Goal: Information Seeking & Learning: Find specific fact

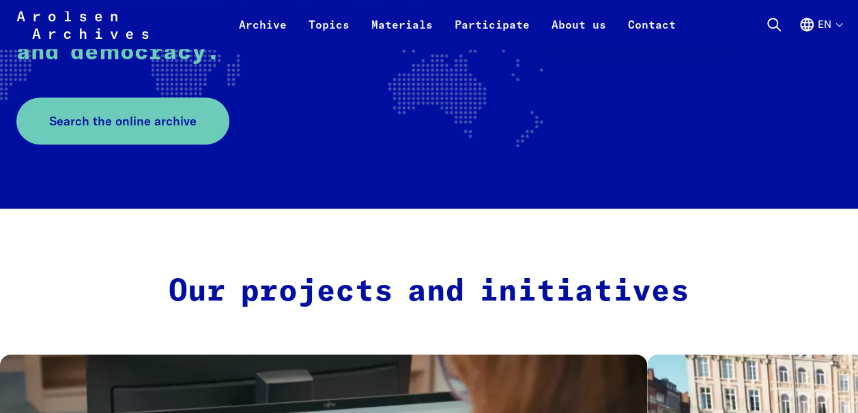
scroll to position [313, 0]
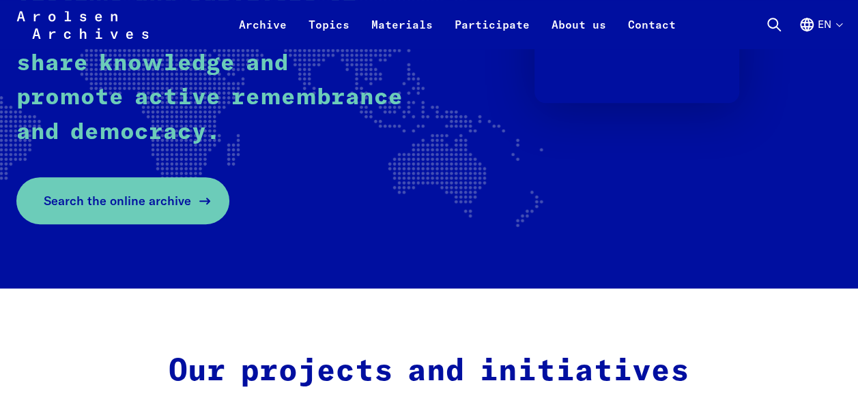
click at [165, 203] on span "Search the online archive" at bounding box center [117, 201] width 147 height 18
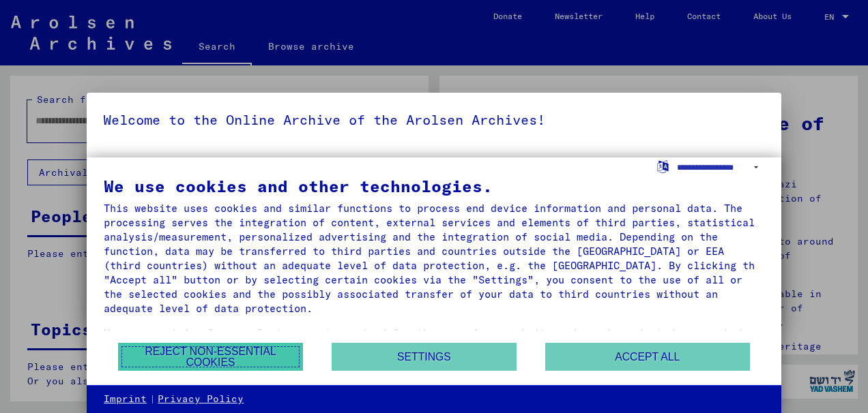
click at [233, 353] on button "Reject non-essential cookies" at bounding box center [210, 357] width 185 height 28
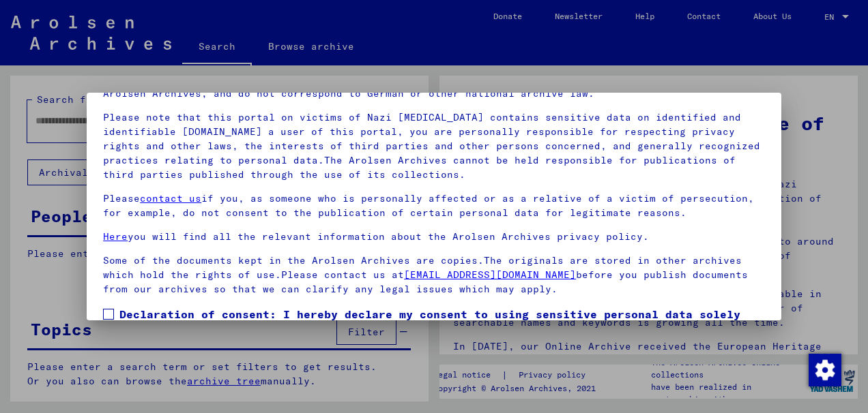
scroll to position [109, 0]
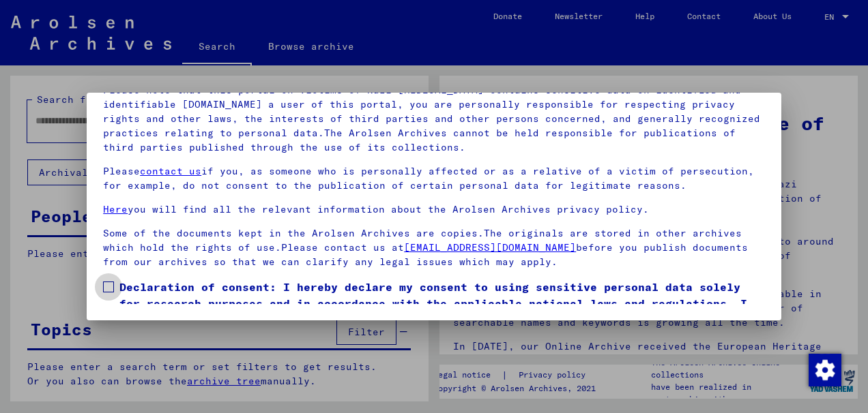
click at [109, 282] on span at bounding box center [108, 287] width 11 height 11
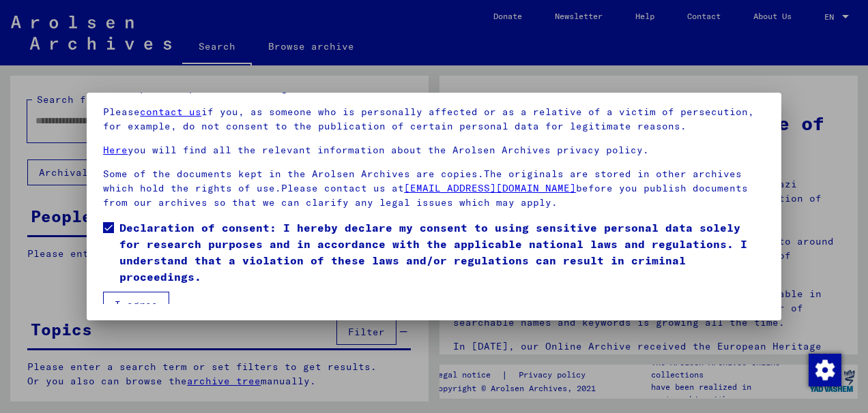
scroll to position [72, 0]
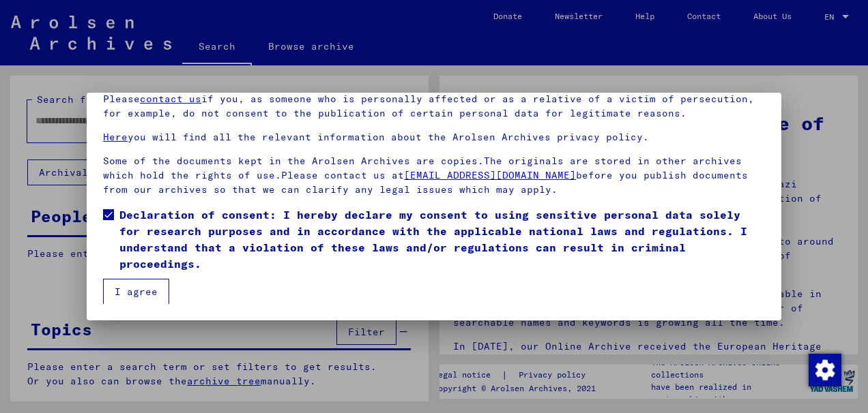
click at [139, 284] on button "I agree" at bounding box center [136, 292] width 66 height 26
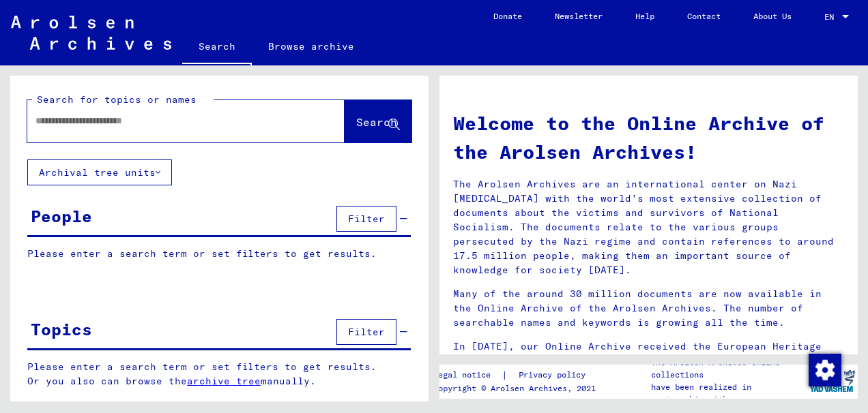
click at [115, 123] on input "text" at bounding box center [169, 121] width 268 height 14
click at [356, 117] on span "Search" at bounding box center [376, 122] width 41 height 14
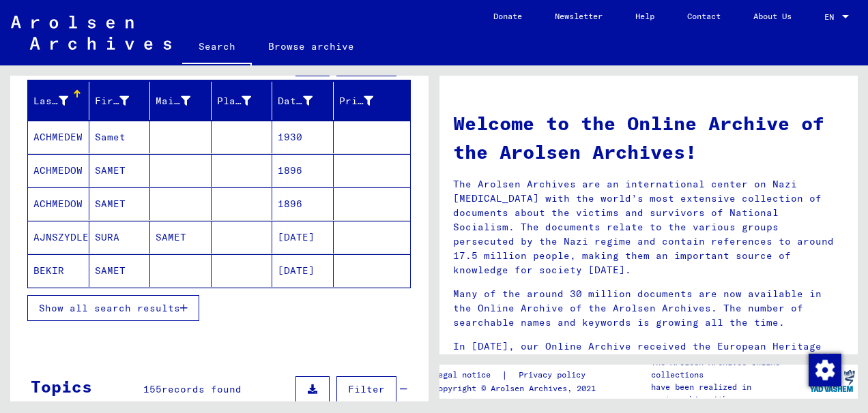
scroll to position [145, 0]
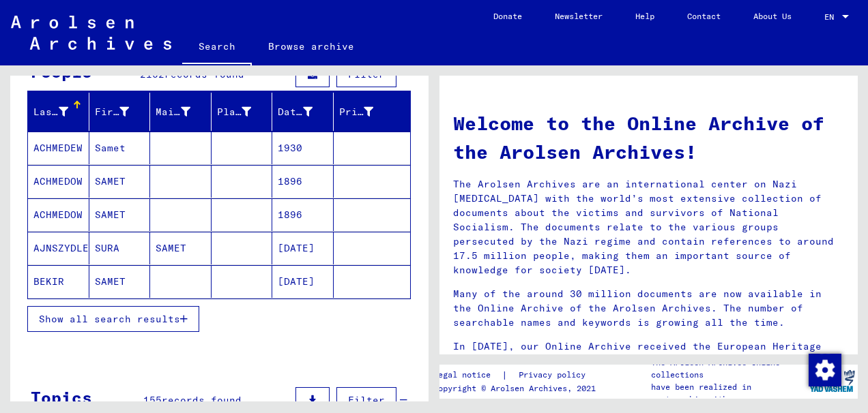
click at [186, 315] on icon "button" at bounding box center [184, 320] width 8 height 10
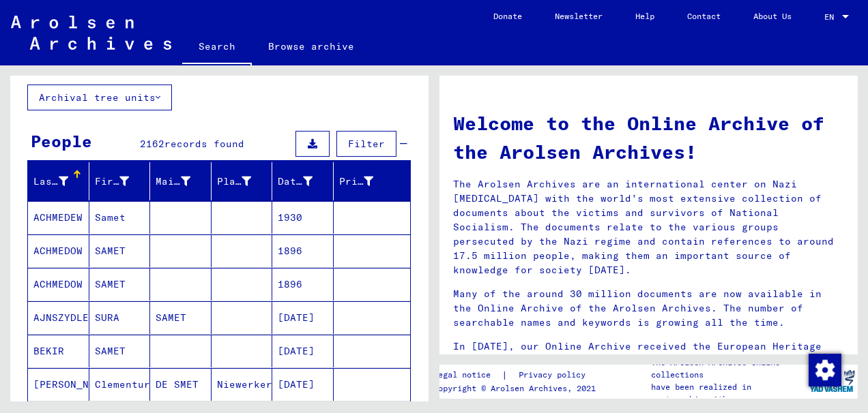
scroll to position [0, 0]
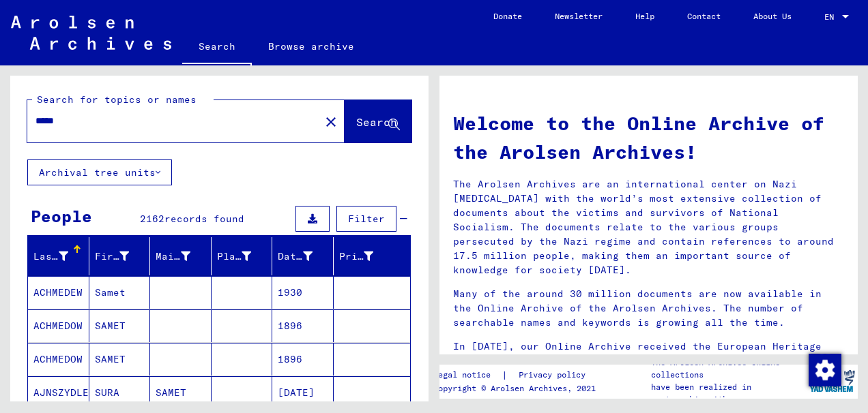
click at [94, 123] on input "*****" at bounding box center [169, 121] width 268 height 14
click at [356, 119] on span "Search" at bounding box center [376, 122] width 41 height 14
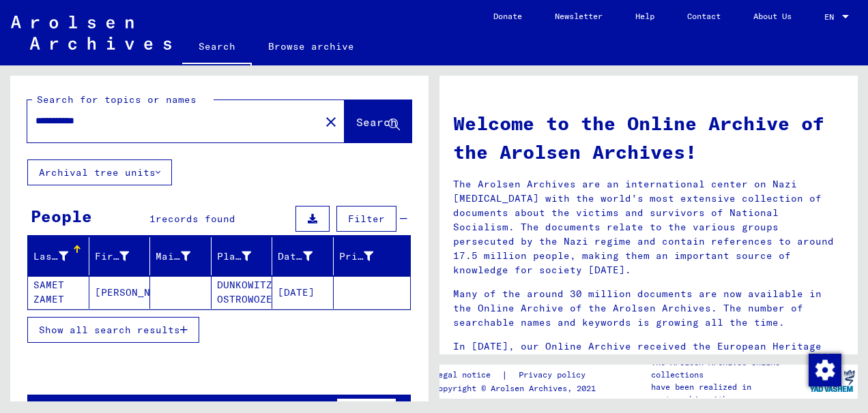
click at [184, 329] on icon "button" at bounding box center [184, 330] width 8 height 10
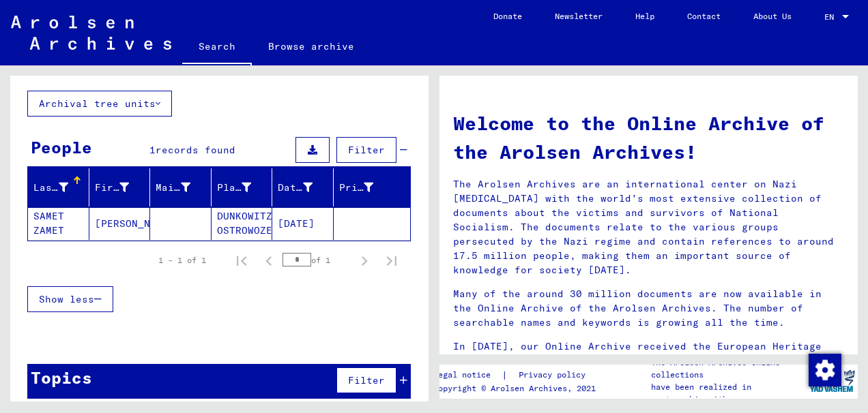
scroll to position [76, 0]
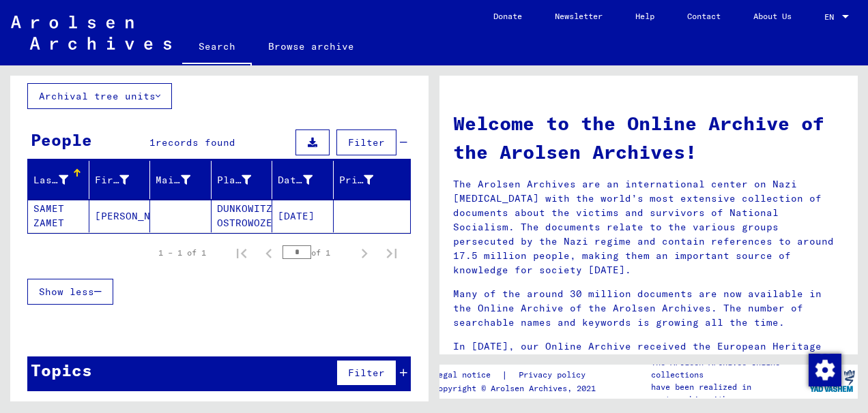
click at [111, 212] on mat-cell "REGINA CHAJA" at bounding box center [119, 216] width 61 height 33
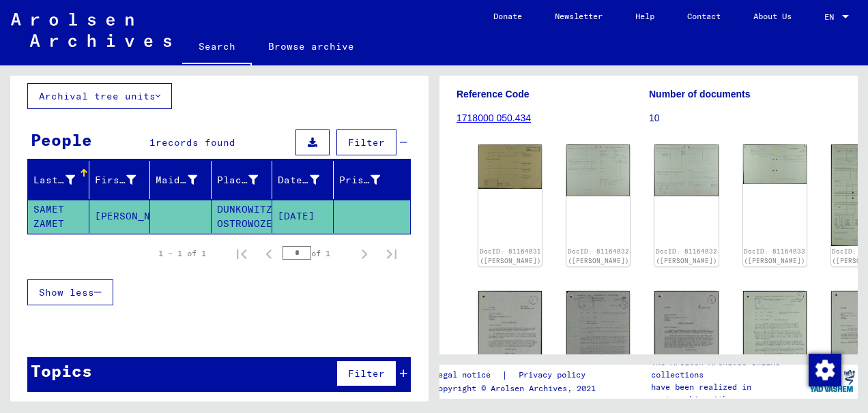
scroll to position [216, 0]
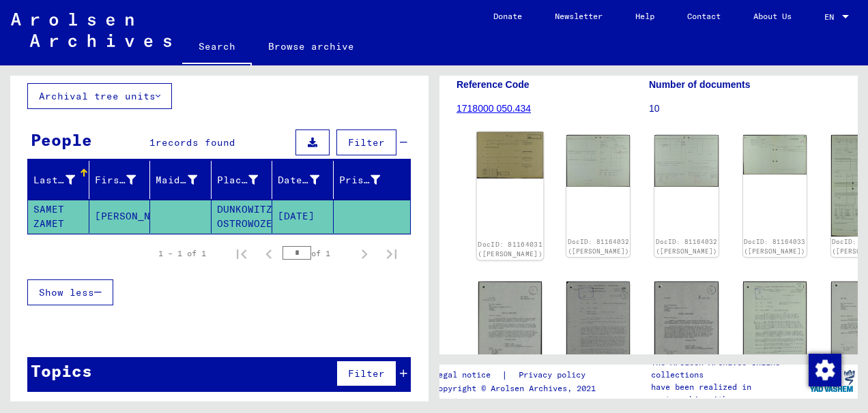
click at [495, 132] on img at bounding box center [510, 155] width 67 height 46
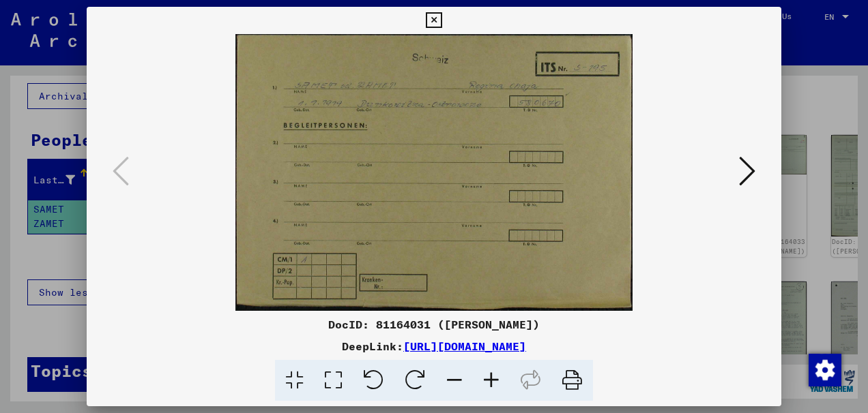
click at [748, 169] on icon at bounding box center [747, 171] width 16 height 33
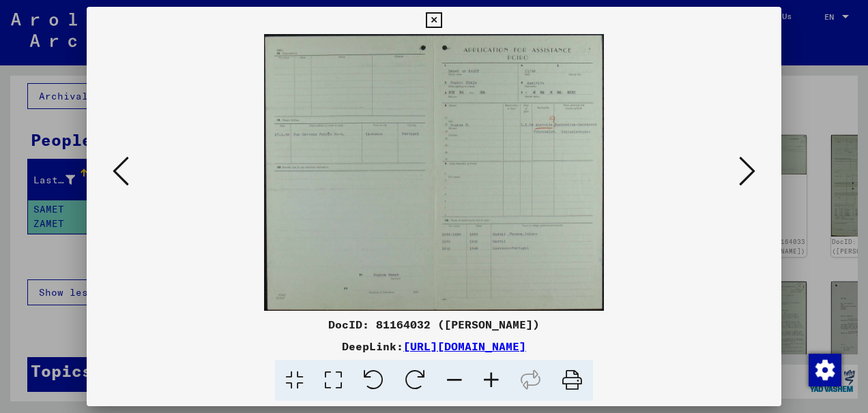
click at [748, 169] on icon at bounding box center [747, 171] width 16 height 33
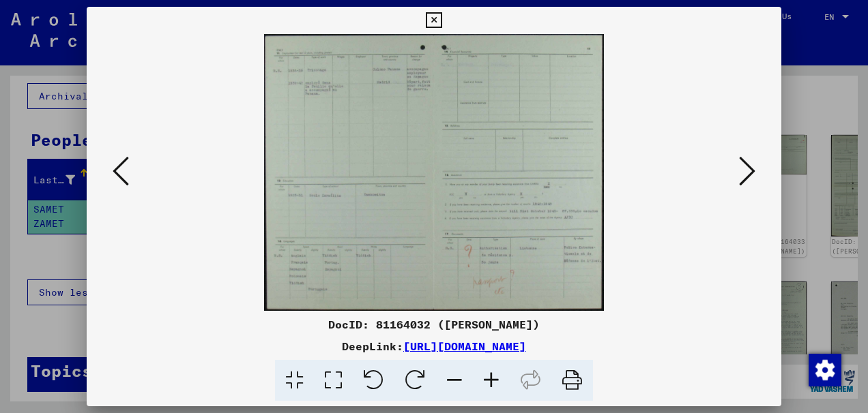
click at [748, 169] on icon at bounding box center [747, 171] width 16 height 33
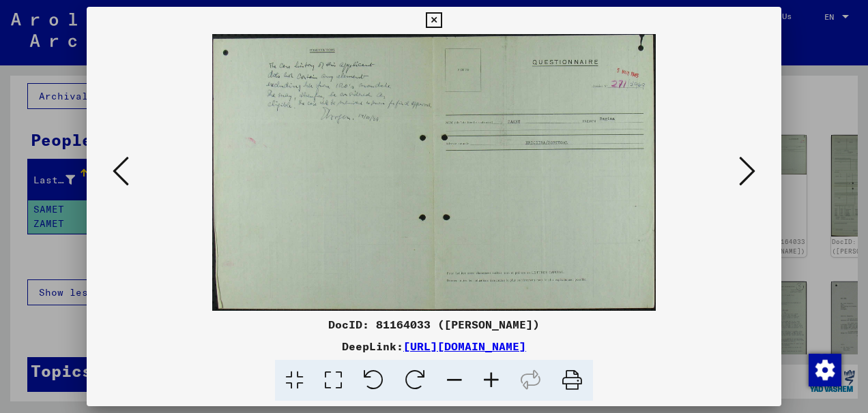
click at [748, 169] on icon at bounding box center [747, 171] width 16 height 33
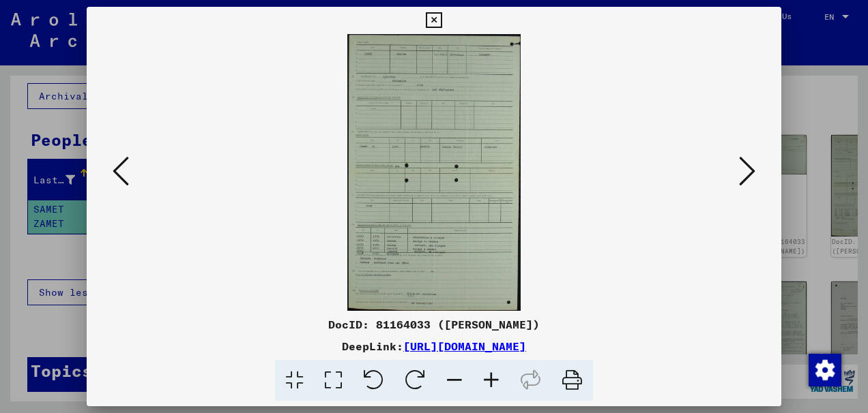
click at [748, 169] on icon at bounding box center [747, 171] width 16 height 33
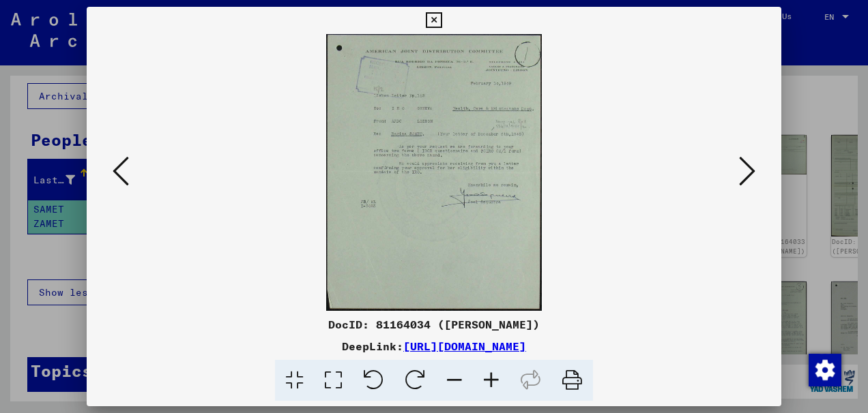
click at [118, 167] on icon at bounding box center [121, 171] width 16 height 33
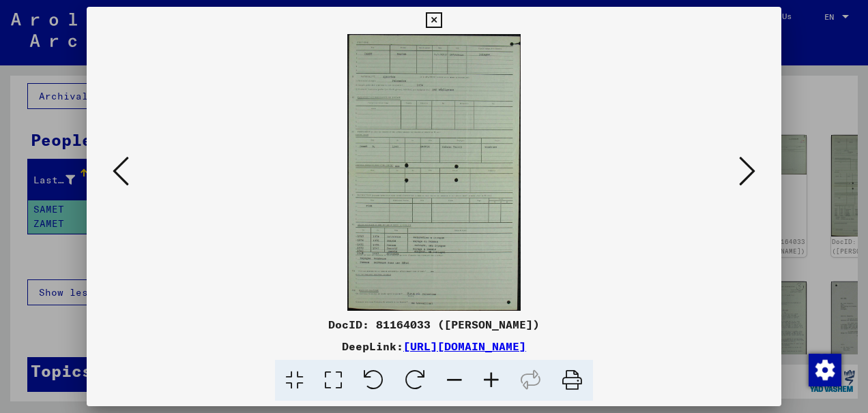
click at [433, 206] on img at bounding box center [434, 172] width 602 height 277
click at [746, 171] on icon at bounding box center [747, 171] width 16 height 33
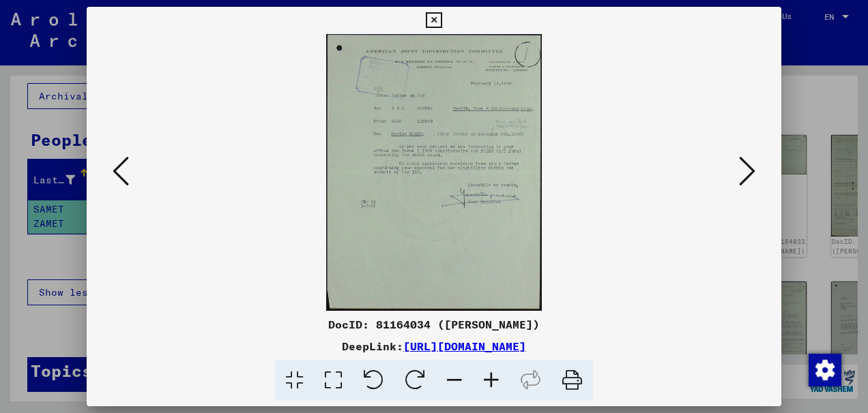
click at [746, 171] on icon at bounding box center [747, 171] width 16 height 33
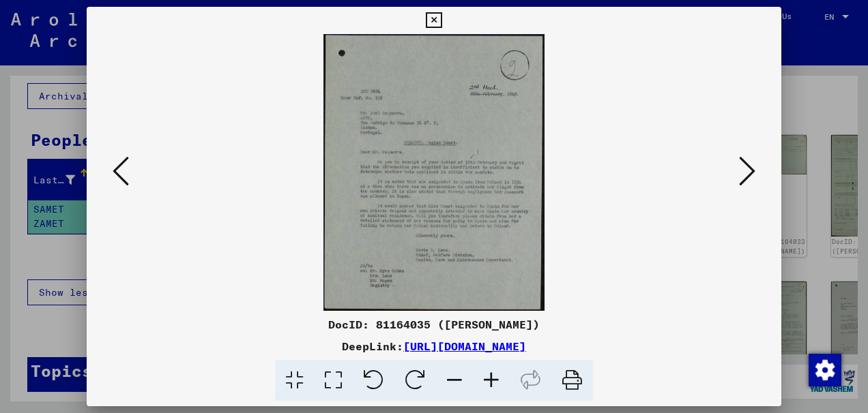
click at [746, 171] on icon at bounding box center [747, 171] width 16 height 33
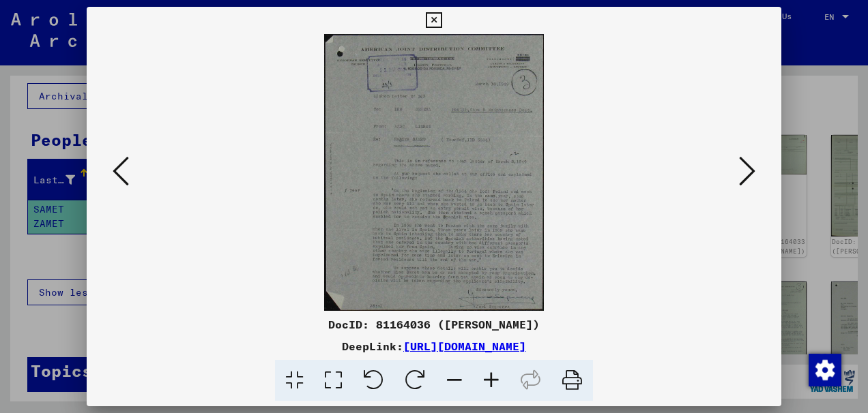
click at [746, 171] on icon at bounding box center [747, 171] width 16 height 33
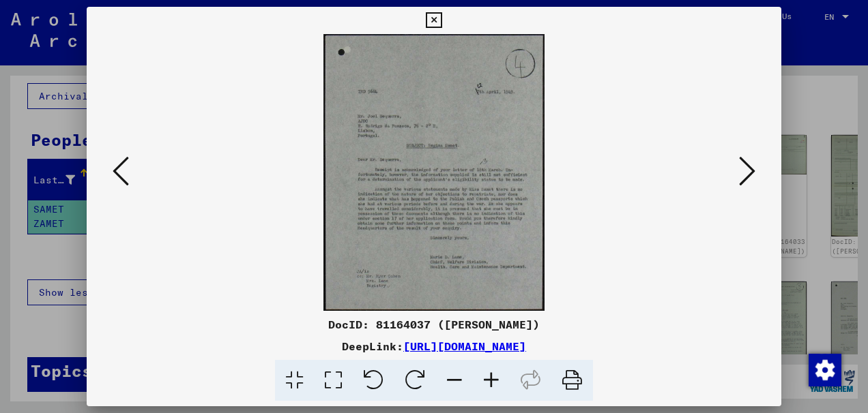
click at [746, 171] on icon at bounding box center [747, 171] width 16 height 33
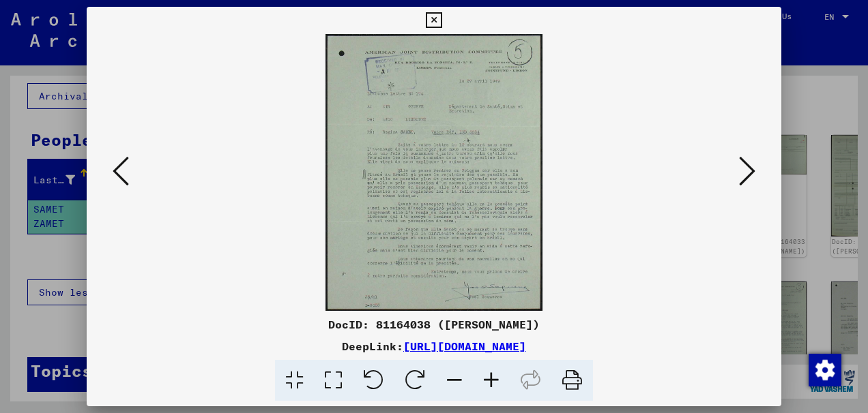
click at [746, 171] on icon at bounding box center [747, 171] width 16 height 33
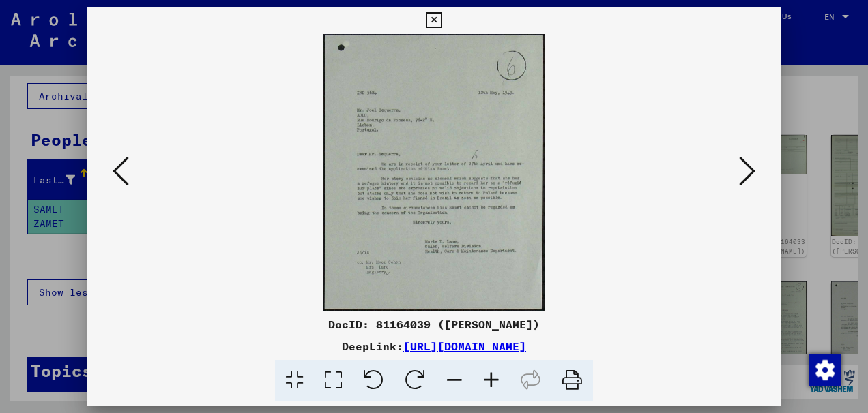
click at [441, 18] on icon at bounding box center [434, 20] width 16 height 16
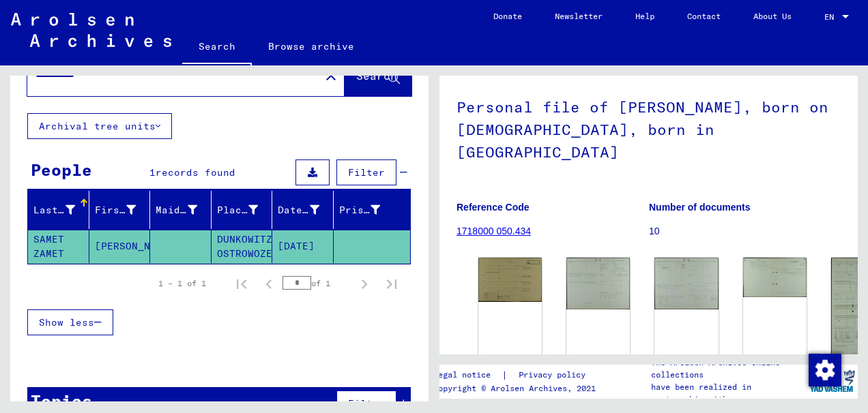
scroll to position [0, 0]
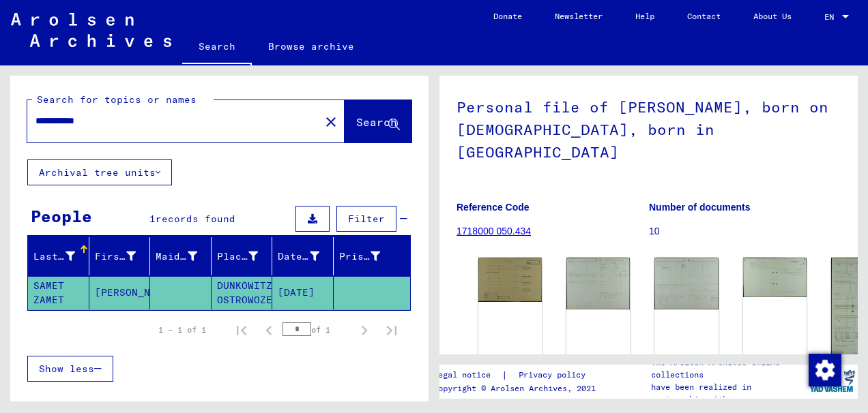
drag, startPoint x: 71, startPoint y: 122, endPoint x: 311, endPoint y: 143, distance: 241.0
click at [311, 143] on div "**********" at bounding box center [219, 118] width 418 height 84
click at [346, 113] on button "Search" at bounding box center [378, 121] width 67 height 42
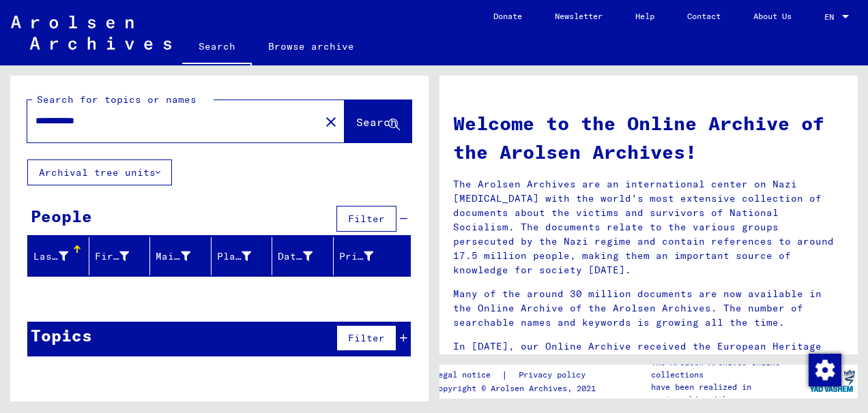
drag, startPoint x: 72, startPoint y: 121, endPoint x: 147, endPoint y: 121, distance: 75.1
click at [147, 121] on input "**********" at bounding box center [169, 121] width 268 height 14
click at [358, 117] on span "Search" at bounding box center [376, 122] width 41 height 14
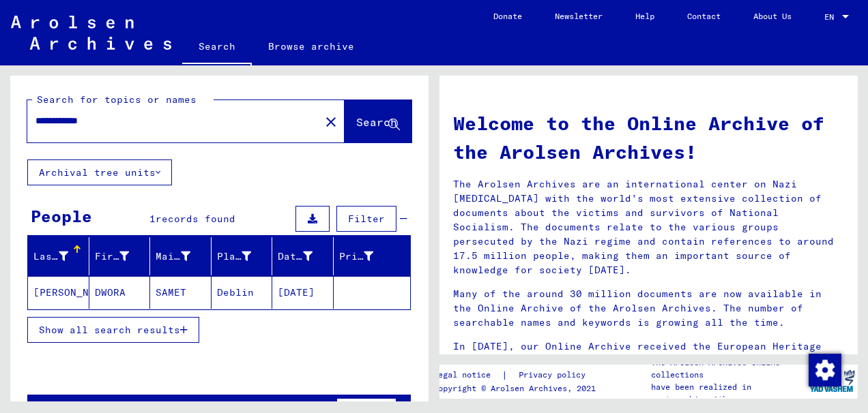
drag, startPoint x: 70, startPoint y: 119, endPoint x: 201, endPoint y: 121, distance: 131.0
click at [201, 121] on input "**********" at bounding box center [169, 121] width 268 height 14
click at [356, 128] on span "Search" at bounding box center [376, 122] width 41 height 14
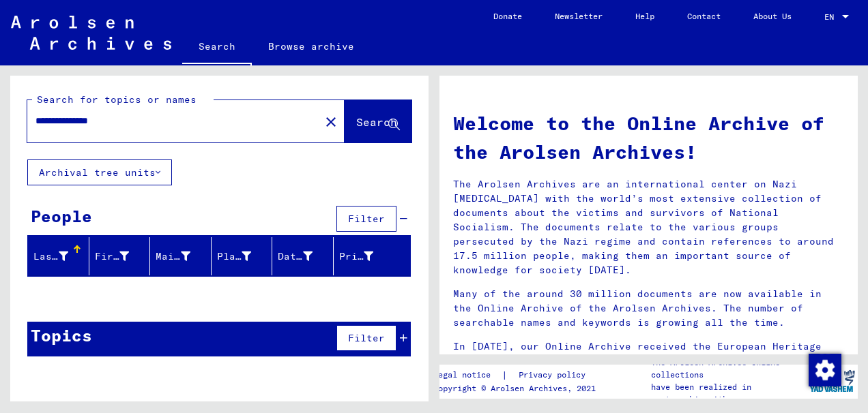
drag, startPoint x: 70, startPoint y: 122, endPoint x: 176, endPoint y: 122, distance: 106.4
click at [176, 122] on input "**********" at bounding box center [169, 121] width 268 height 14
click at [373, 117] on span "Search" at bounding box center [376, 122] width 41 height 14
drag, startPoint x: 70, startPoint y: 120, endPoint x: 153, endPoint y: 120, distance: 83.2
click at [153, 120] on input "**********" at bounding box center [169, 121] width 268 height 14
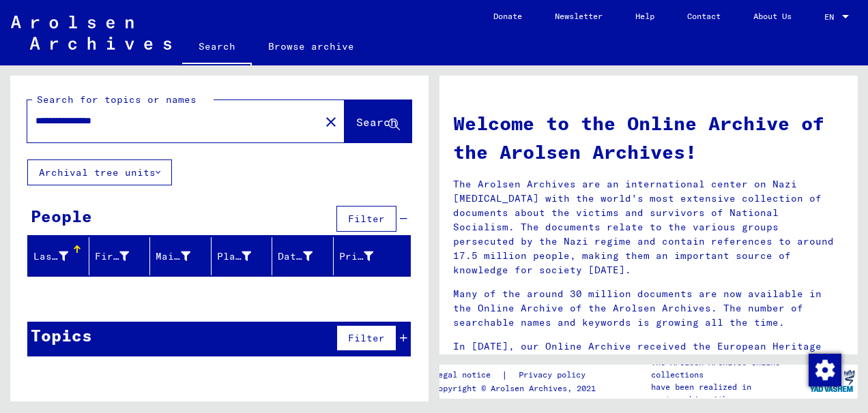
click at [356, 123] on span "Search" at bounding box center [376, 122] width 41 height 14
drag, startPoint x: 72, startPoint y: 121, endPoint x: 184, endPoint y: 128, distance: 112.7
click at [184, 128] on input "**********" at bounding box center [169, 121] width 268 height 14
click at [356, 117] on span "Search" at bounding box center [376, 122] width 41 height 14
drag, startPoint x: 72, startPoint y: 119, endPoint x: -3, endPoint y: 120, distance: 75.1
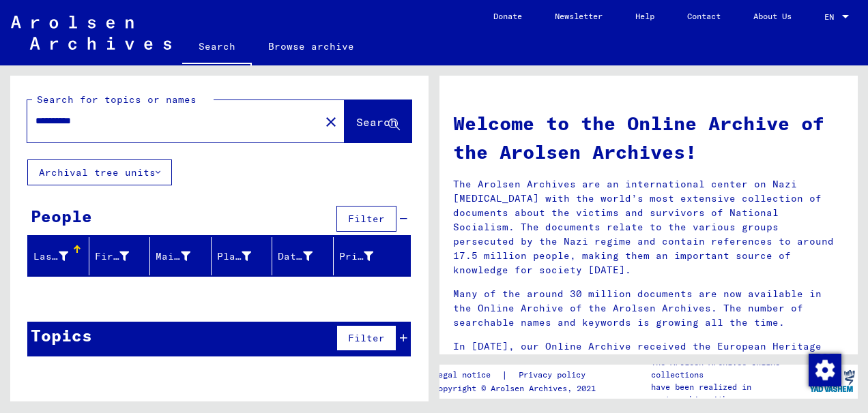
click at [0, 120] on html "**********" at bounding box center [434, 206] width 868 height 413
click at [359, 120] on span "Search" at bounding box center [376, 122] width 41 height 14
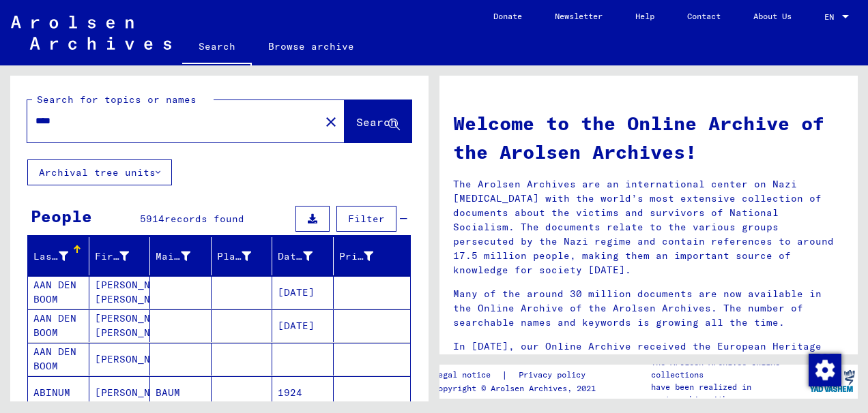
drag, startPoint x: 102, startPoint y: 121, endPoint x: -3, endPoint y: 121, distance: 105.1
click at [0, 121] on html "Search Browse archive Donate Newsletter Help Contact About Us Search Browse arc…" at bounding box center [434, 206] width 868 height 413
type input "********"
click at [356, 117] on span "Search" at bounding box center [376, 122] width 41 height 14
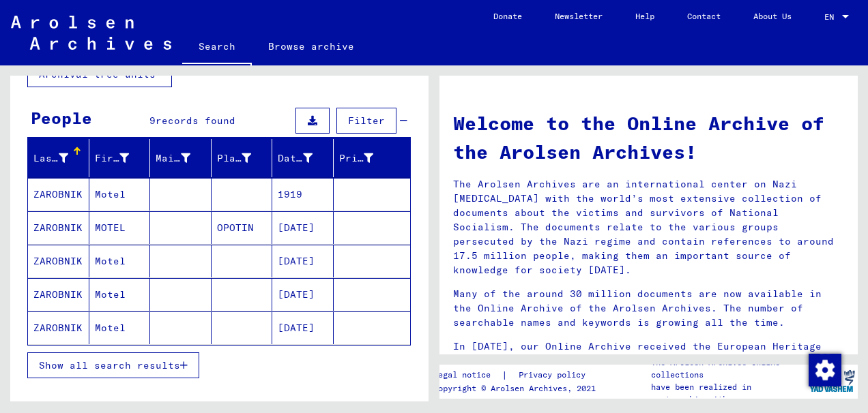
scroll to position [97, 0]
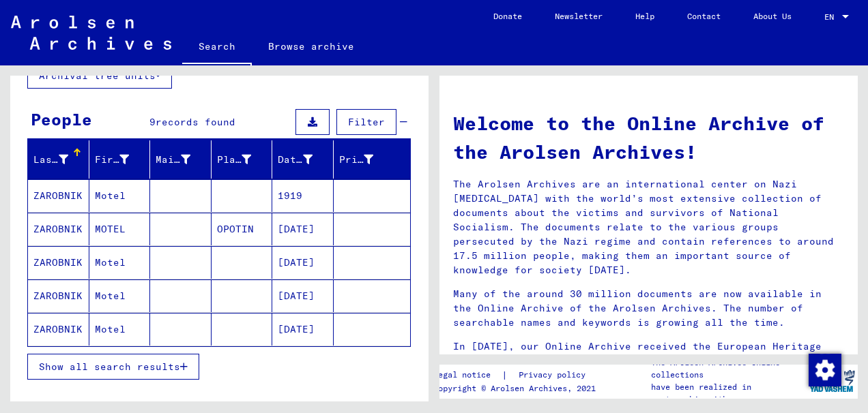
click at [90, 191] on mat-cell "Motel" at bounding box center [119, 195] width 61 height 33
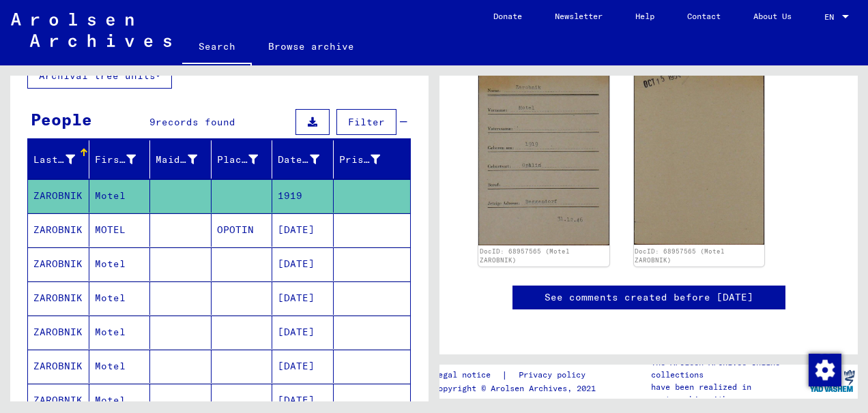
scroll to position [295, 0]
click at [113, 231] on mat-cell "MOTEL" at bounding box center [119, 230] width 61 height 33
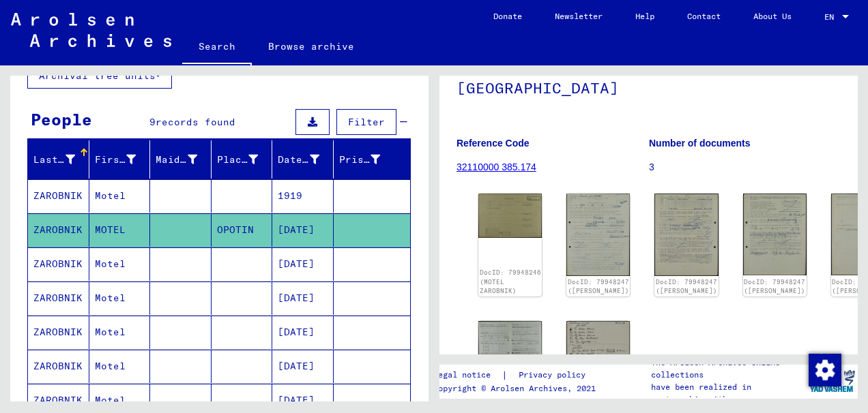
scroll to position [204, 0]
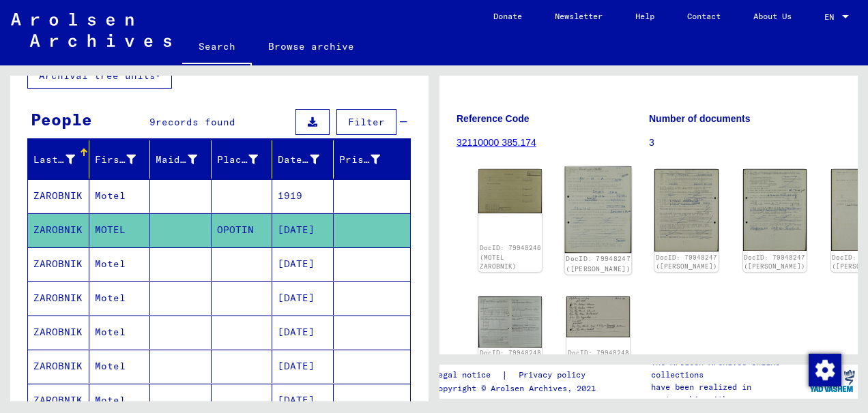
click at [565, 166] on img at bounding box center [598, 209] width 67 height 87
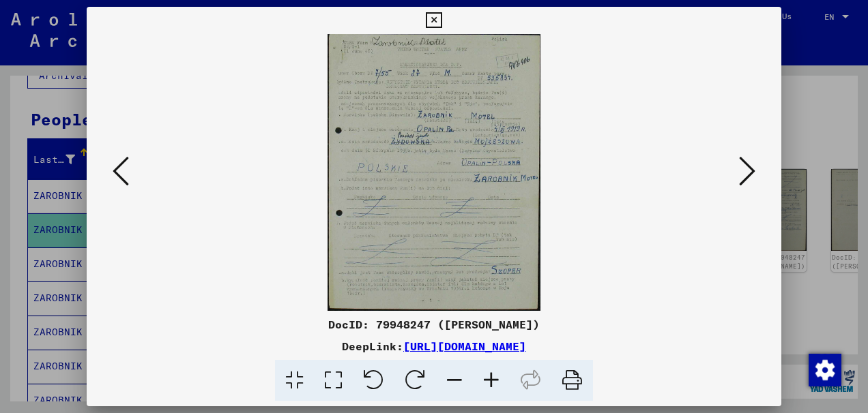
click at [449, 151] on img at bounding box center [434, 172] width 602 height 277
click at [749, 170] on icon at bounding box center [747, 171] width 16 height 33
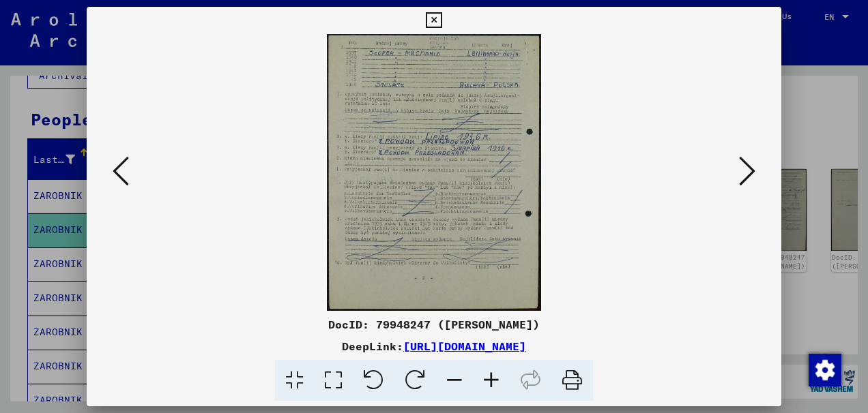
click at [749, 170] on icon at bounding box center [747, 171] width 16 height 33
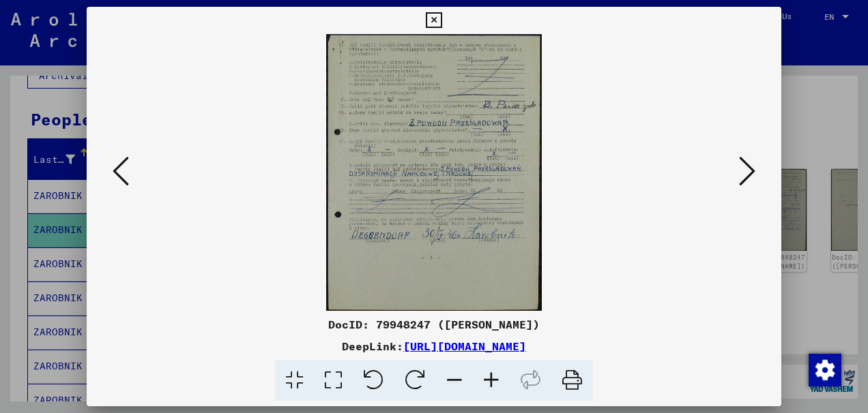
click at [749, 170] on icon at bounding box center [747, 171] width 16 height 33
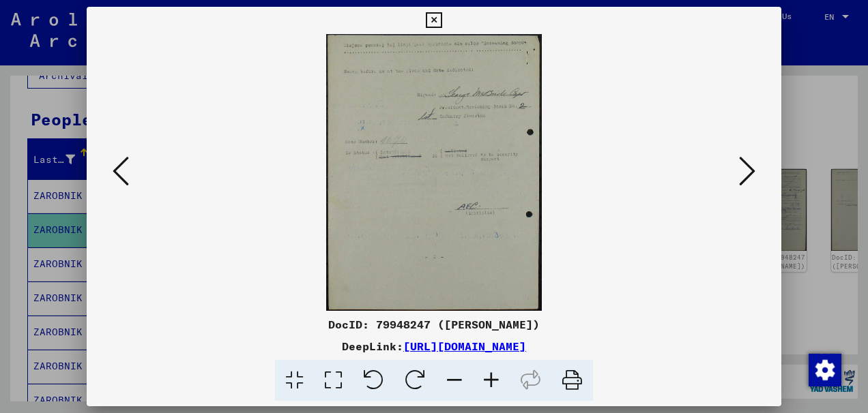
click at [749, 170] on icon at bounding box center [747, 171] width 16 height 33
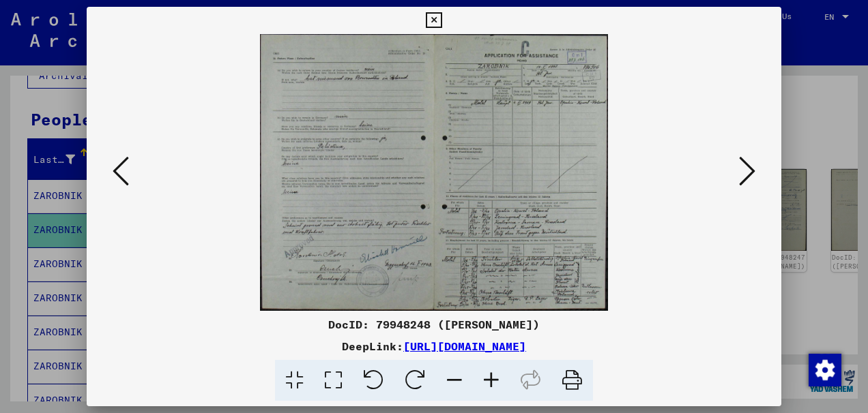
click at [477, 206] on img at bounding box center [434, 172] width 602 height 277
click at [491, 376] on icon at bounding box center [491, 381] width 37 height 42
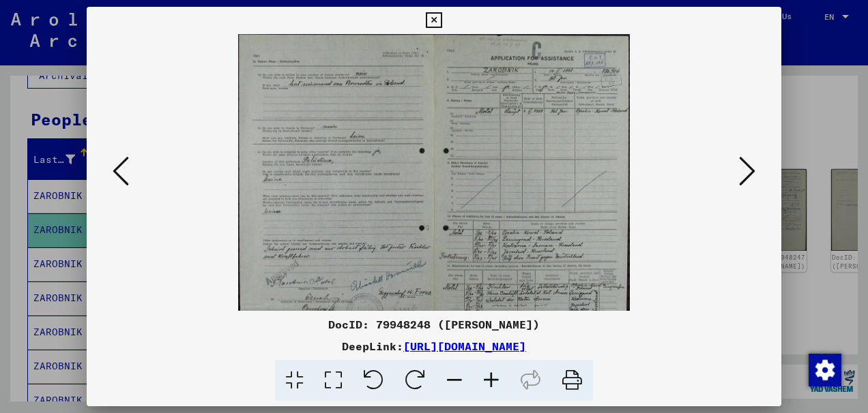
click at [491, 376] on icon at bounding box center [491, 381] width 37 height 42
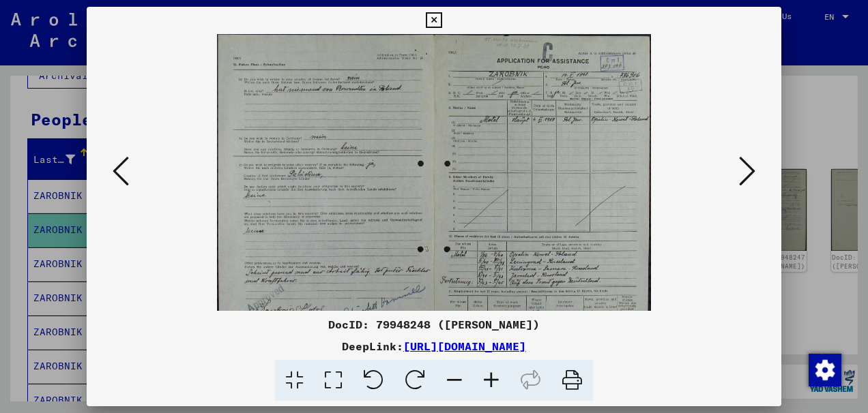
click at [491, 376] on icon at bounding box center [491, 381] width 37 height 42
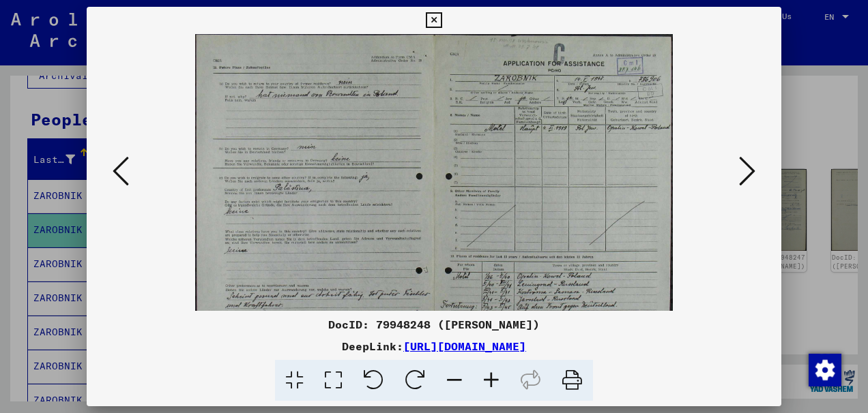
click at [491, 376] on icon at bounding box center [491, 381] width 37 height 42
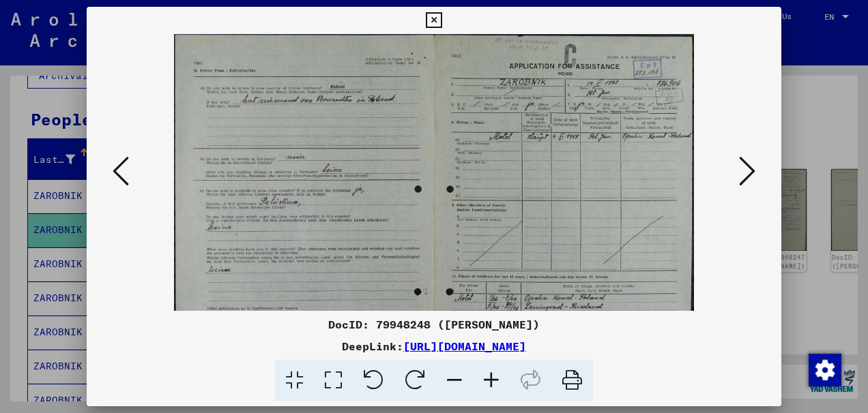
click at [491, 376] on icon at bounding box center [491, 381] width 37 height 42
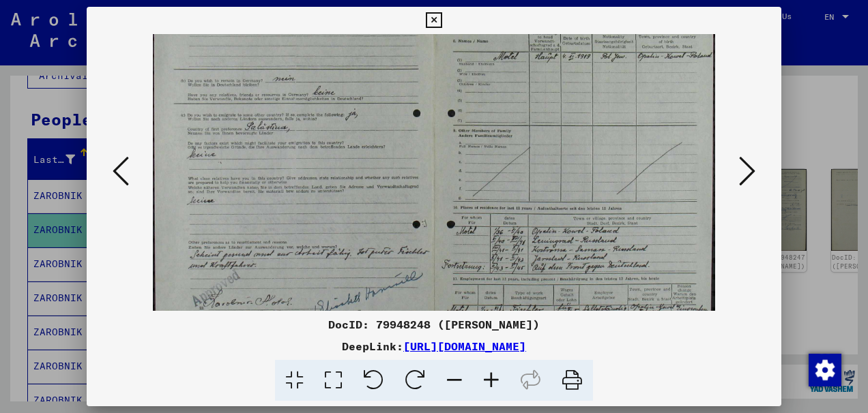
scroll to position [108, 0]
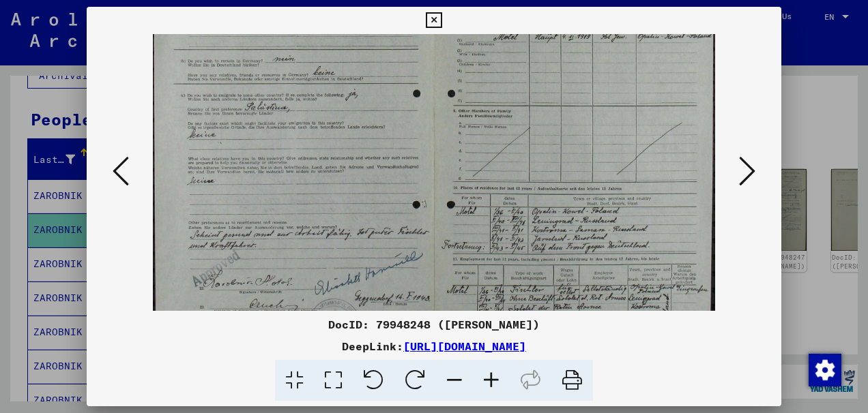
drag, startPoint x: 576, startPoint y: 251, endPoint x: 547, endPoint y: 139, distance: 116.3
click at [547, 139] on img at bounding box center [434, 150] width 563 height 448
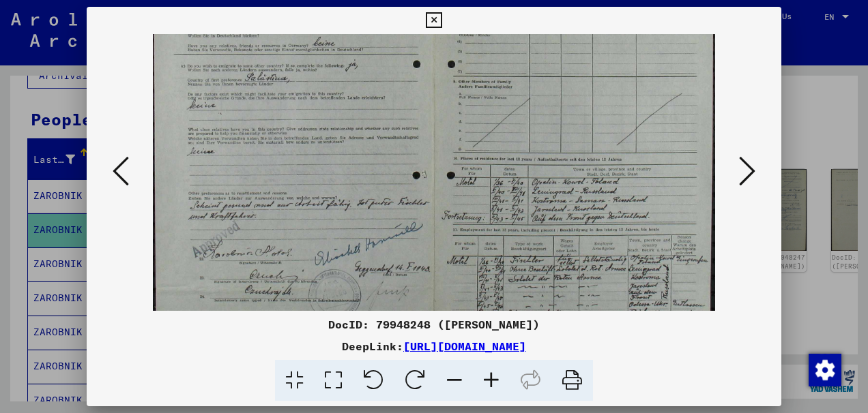
scroll to position [141, 0]
drag, startPoint x: 557, startPoint y: 228, endPoint x: 534, endPoint y: 199, distance: 36.9
click at [534, 199] on img at bounding box center [434, 117] width 563 height 448
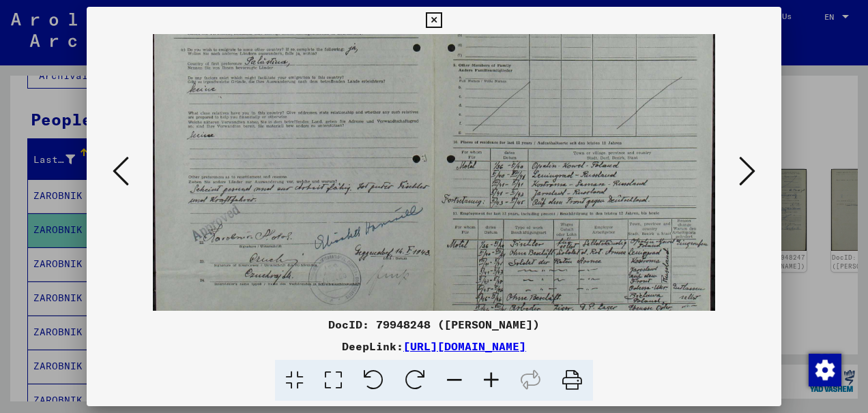
scroll to position [171, 0]
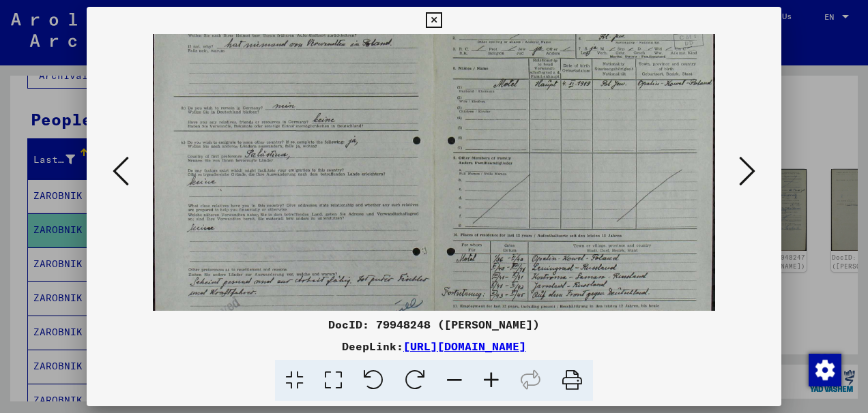
drag, startPoint x: 572, startPoint y: 227, endPoint x: 573, endPoint y: 281, distance: 54.6
click at [573, 281] on img at bounding box center [434, 197] width 563 height 448
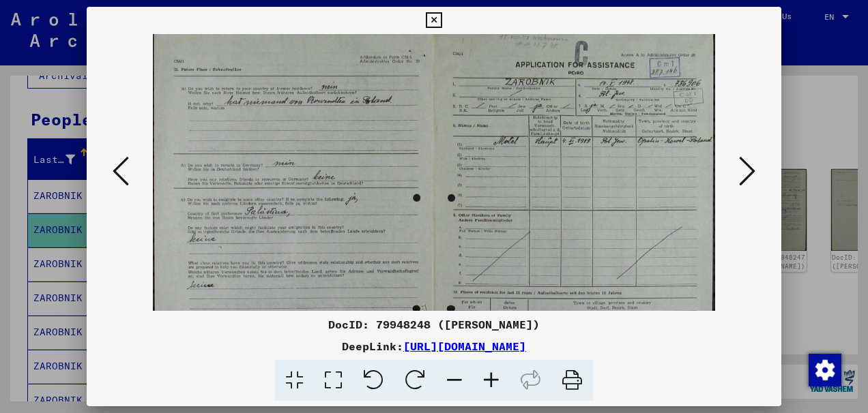
scroll to position [0, 0]
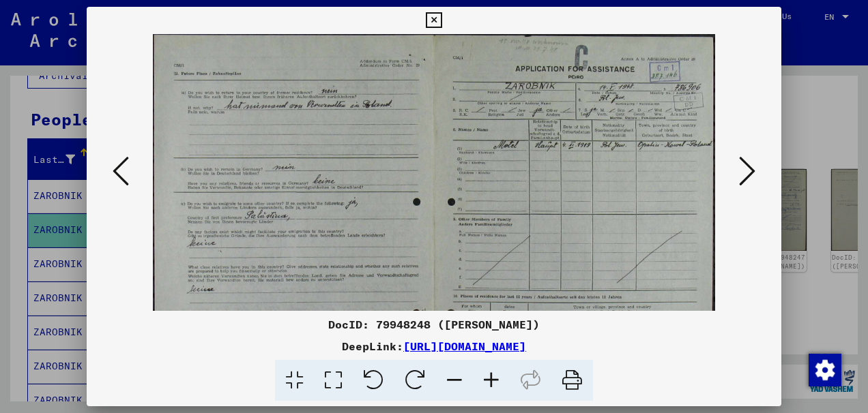
drag, startPoint x: 568, startPoint y: 209, endPoint x: 570, endPoint y: 242, distance: 32.9
click at [570, 242] on img at bounding box center [434, 258] width 563 height 448
click at [745, 173] on icon at bounding box center [747, 171] width 16 height 33
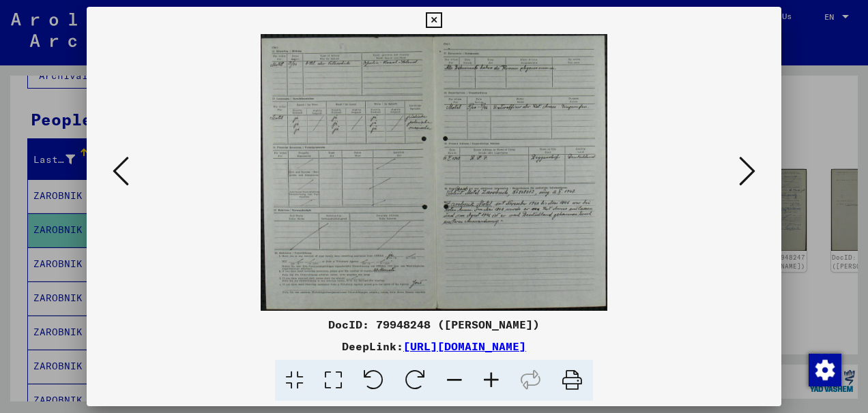
click at [456, 176] on img at bounding box center [434, 172] width 347 height 277
click at [490, 379] on icon at bounding box center [491, 381] width 37 height 42
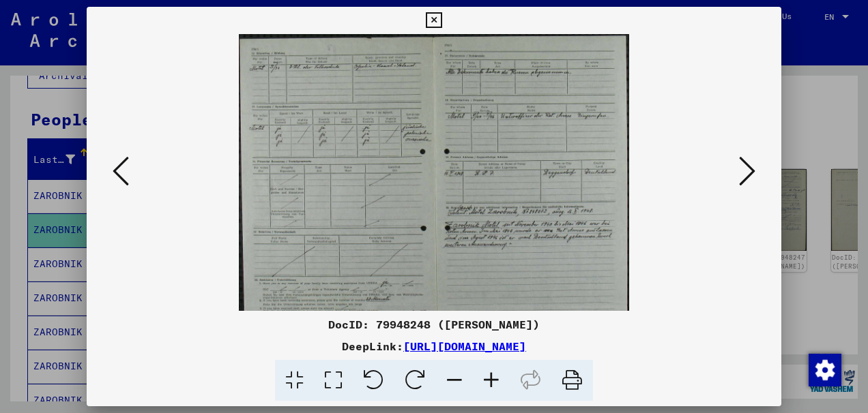
click at [490, 379] on icon at bounding box center [491, 381] width 37 height 42
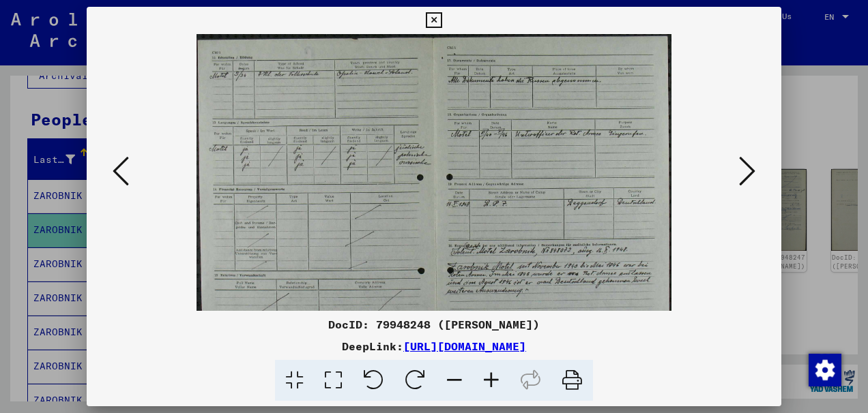
click at [490, 379] on icon at bounding box center [491, 381] width 37 height 42
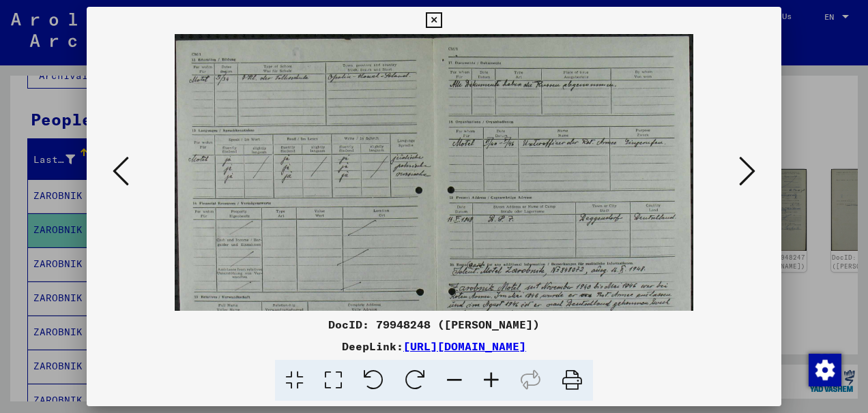
click at [490, 379] on icon at bounding box center [491, 381] width 37 height 42
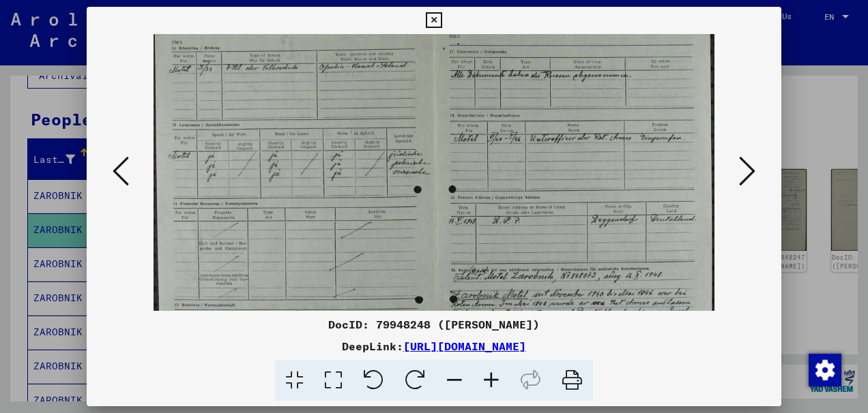
scroll to position [16, 0]
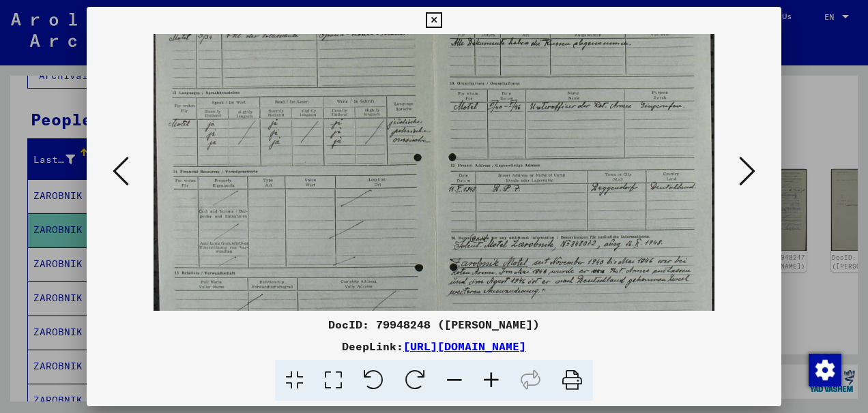
drag, startPoint x: 457, startPoint y: 203, endPoint x: 476, endPoint y: 149, distance: 57.0
click at [476, 149] on img at bounding box center [434, 212] width 561 height 448
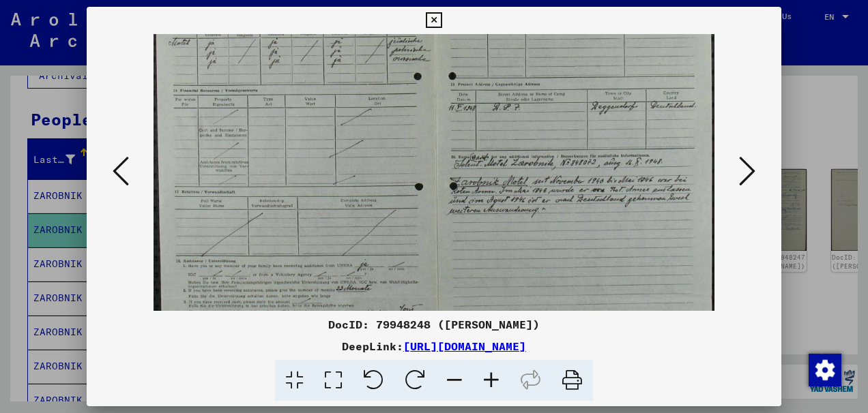
scroll to position [128, 0]
drag, startPoint x: 471, startPoint y: 226, endPoint x: 481, endPoint y: 141, distance: 85.2
click at [481, 141] on img at bounding box center [434, 131] width 561 height 448
click at [741, 169] on icon at bounding box center [747, 171] width 16 height 33
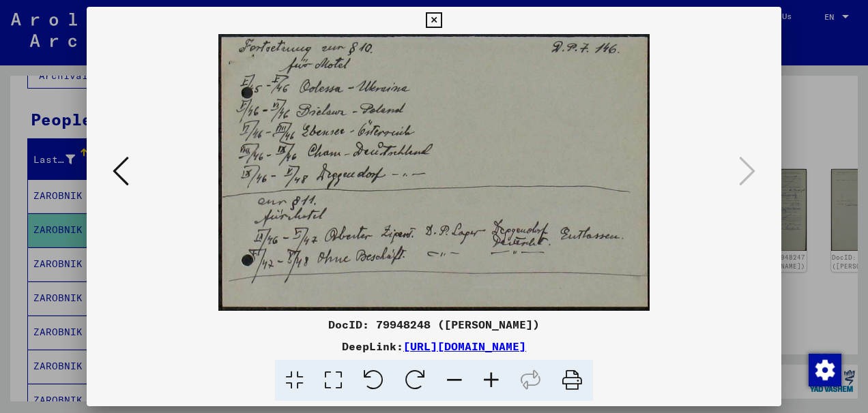
click at [441, 20] on icon at bounding box center [434, 20] width 16 height 16
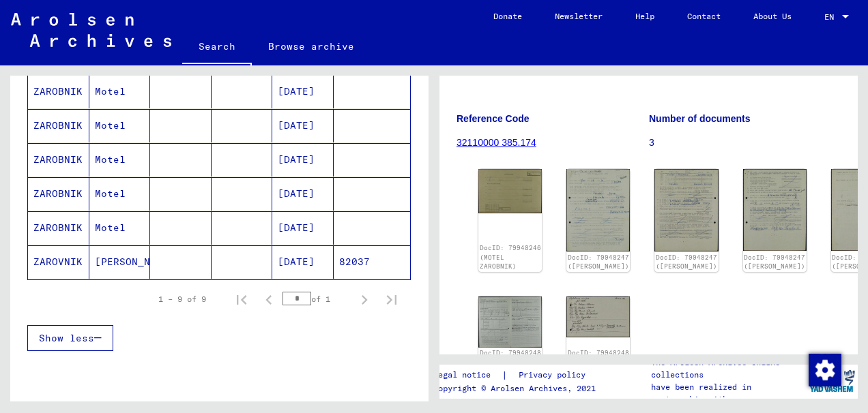
scroll to position [301, 0]
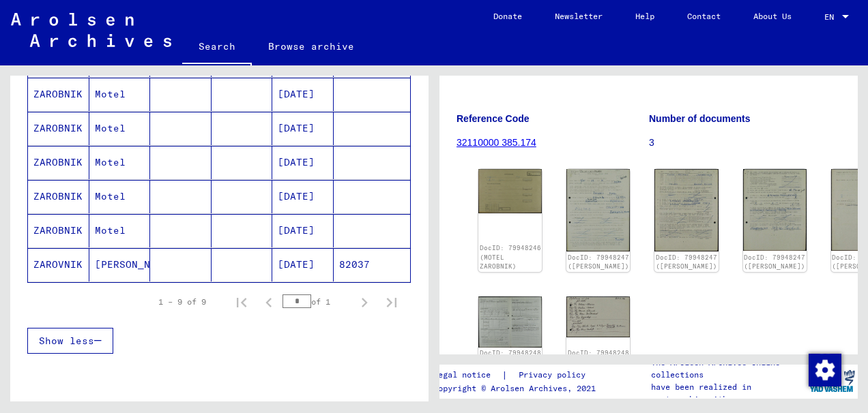
click at [117, 256] on mat-cell "JOHANN" at bounding box center [119, 264] width 61 height 33
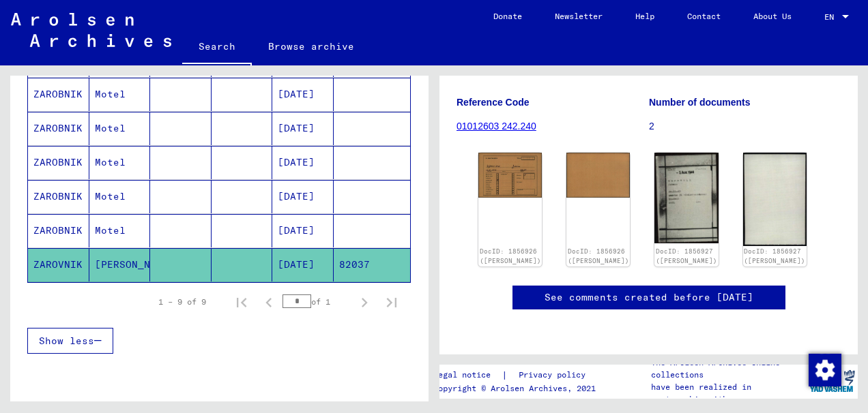
scroll to position [162, 0]
click at [654, 192] on img at bounding box center [686, 198] width 67 height 96
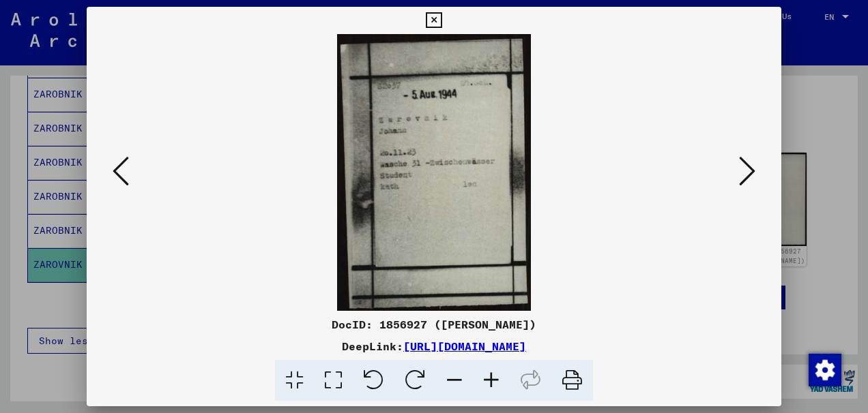
click at [748, 171] on icon at bounding box center [747, 171] width 16 height 33
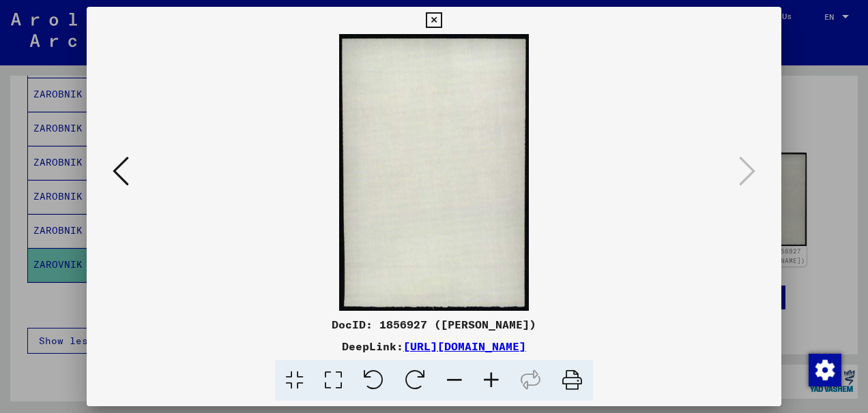
click at [121, 166] on icon at bounding box center [121, 171] width 16 height 33
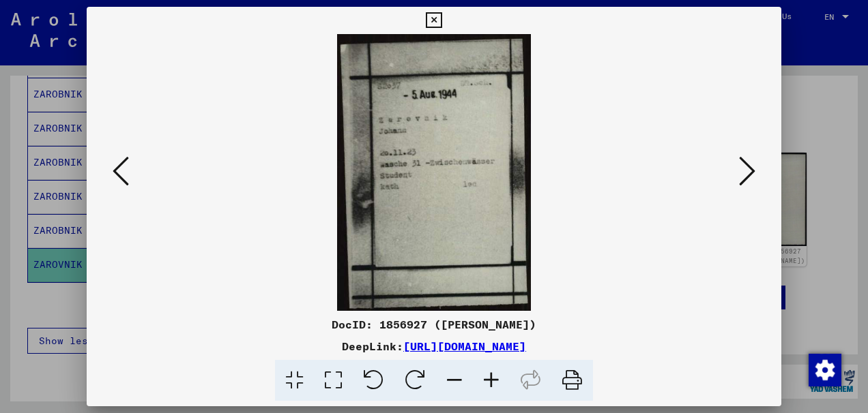
click at [121, 166] on icon at bounding box center [121, 171] width 16 height 33
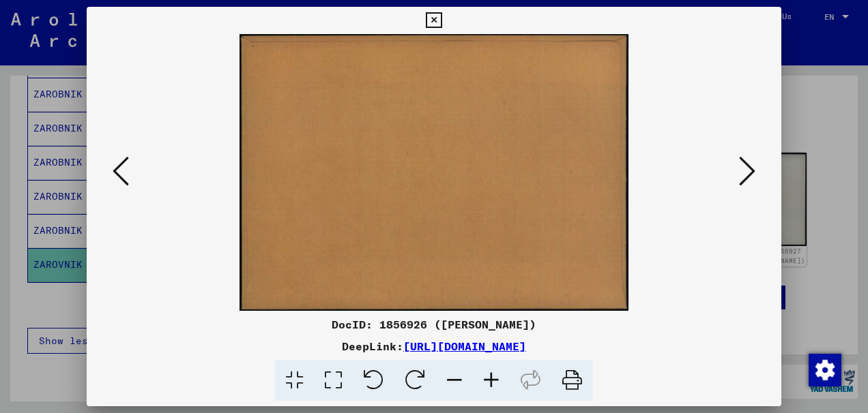
click at [122, 165] on icon at bounding box center [121, 171] width 16 height 33
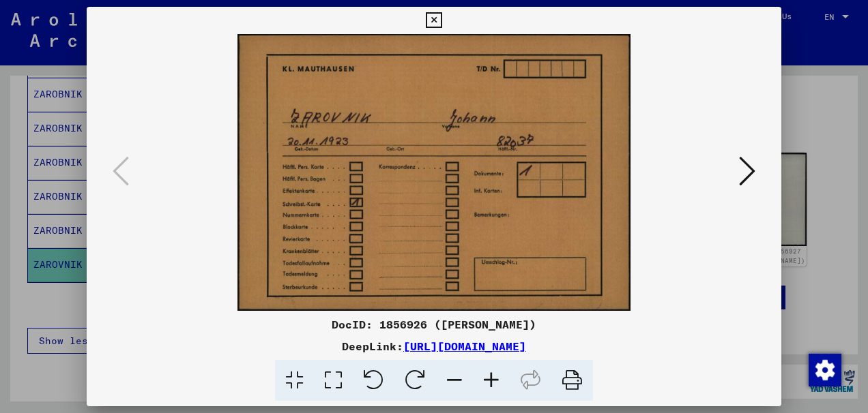
click at [441, 16] on icon at bounding box center [434, 20] width 16 height 16
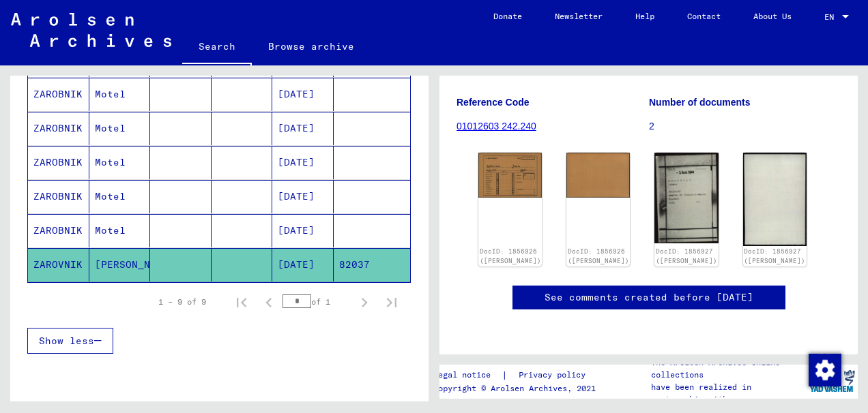
scroll to position [0, 0]
